Goal: Transaction & Acquisition: Obtain resource

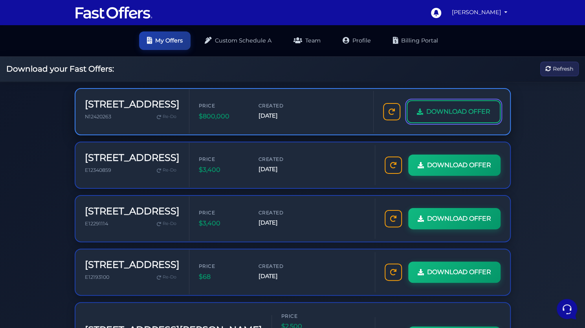
click at [443, 116] on span "DOWNLOAD OFFER" at bounding box center [458, 112] width 64 height 10
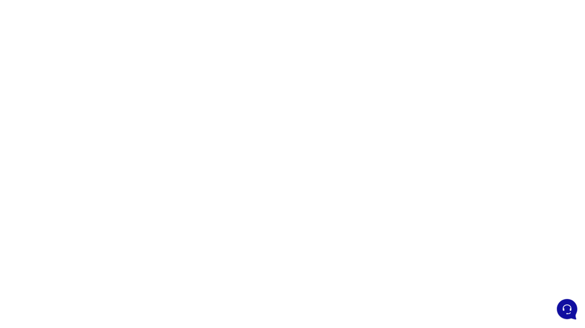
scroll to position [52, 0]
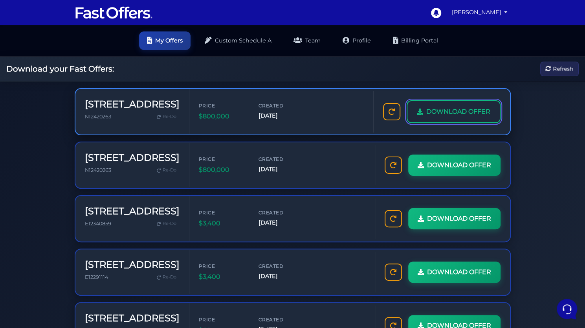
click at [445, 107] on span "DOWNLOAD OFFER" at bounding box center [458, 112] width 64 height 10
